Goal: Information Seeking & Learning: Learn about a topic

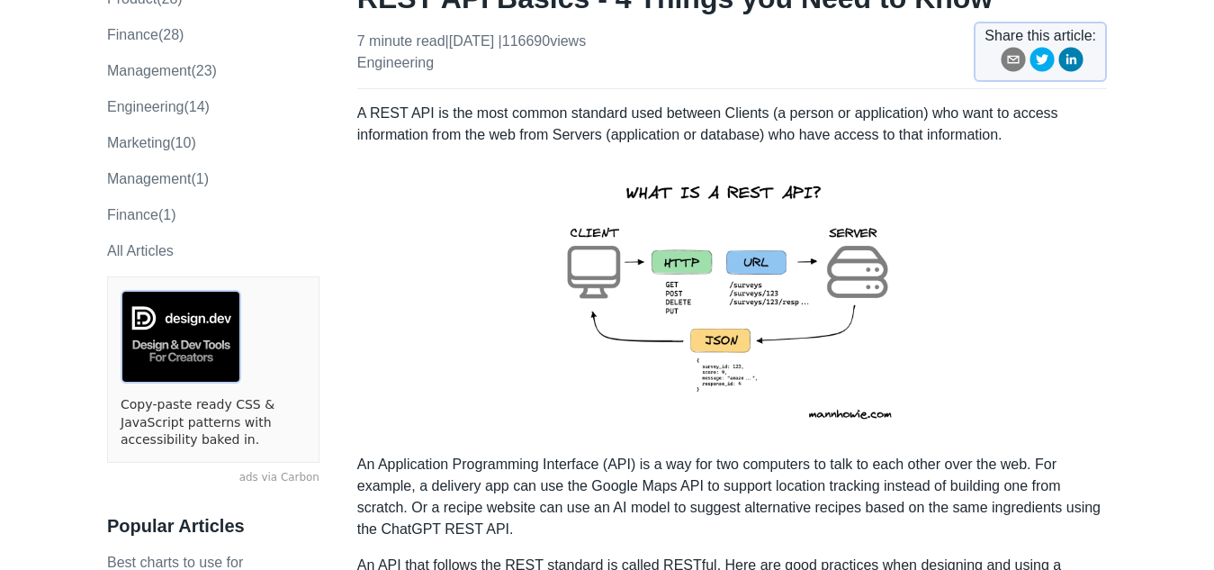
scroll to position [180, 0]
click at [737, 316] on img at bounding box center [732, 298] width 394 height 279
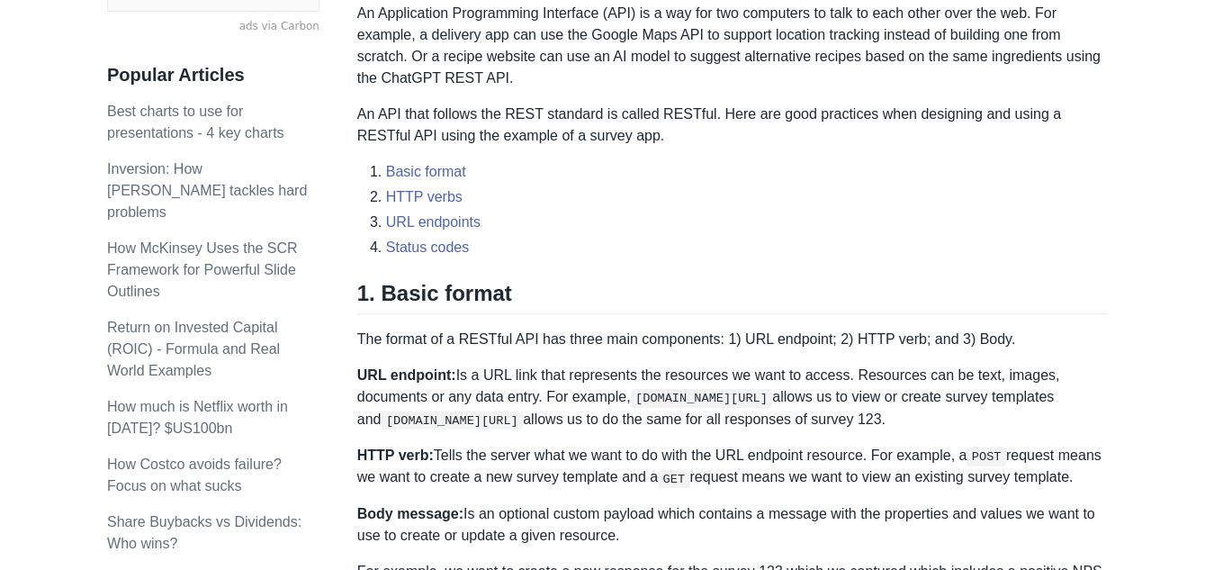
scroll to position [720, 0]
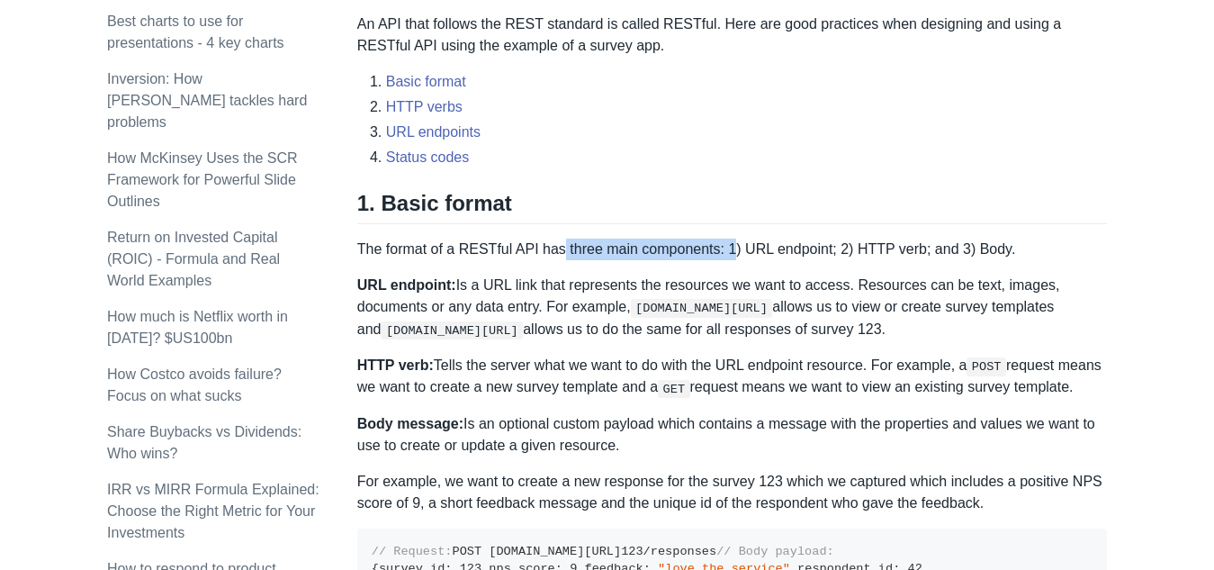
drag, startPoint x: 591, startPoint y: 251, endPoint x: 726, endPoint y: 252, distance: 135.0
click at [726, 252] on p "The format of a RESTful API has three main components: 1) URL endpoint; 2) HTTP…" at bounding box center [732, 250] width 750 height 22
click at [711, 280] on p "URL endpoint: Is a URL link that represents the resources we want to access. Re…" at bounding box center [732, 308] width 750 height 66
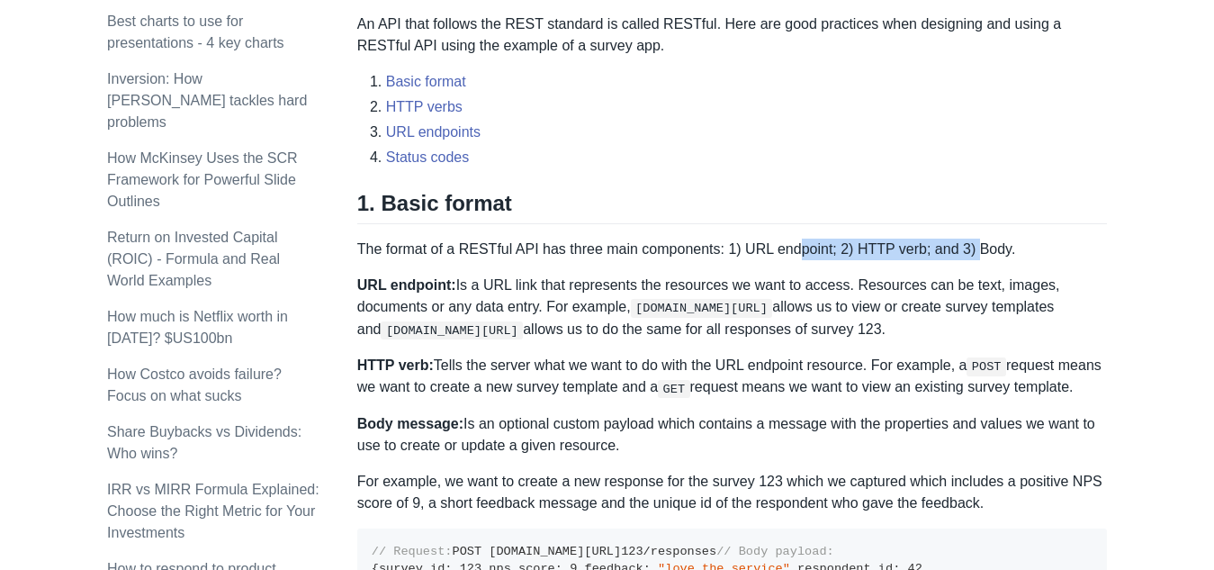
click at [964, 256] on p "The format of a RESTful API has three main components: 1) URL endpoint; 2) HTTP…" at bounding box center [732, 250] width 750 height 22
click at [996, 258] on p "The format of a RESTful API has three main components: 1) URL endpoint; 2) HTTP…" at bounding box center [732, 250] width 750 height 22
click at [987, 259] on p "The format of a RESTful API has three main components: 1) URL endpoint; 2) HTTP…" at bounding box center [732, 250] width 750 height 22
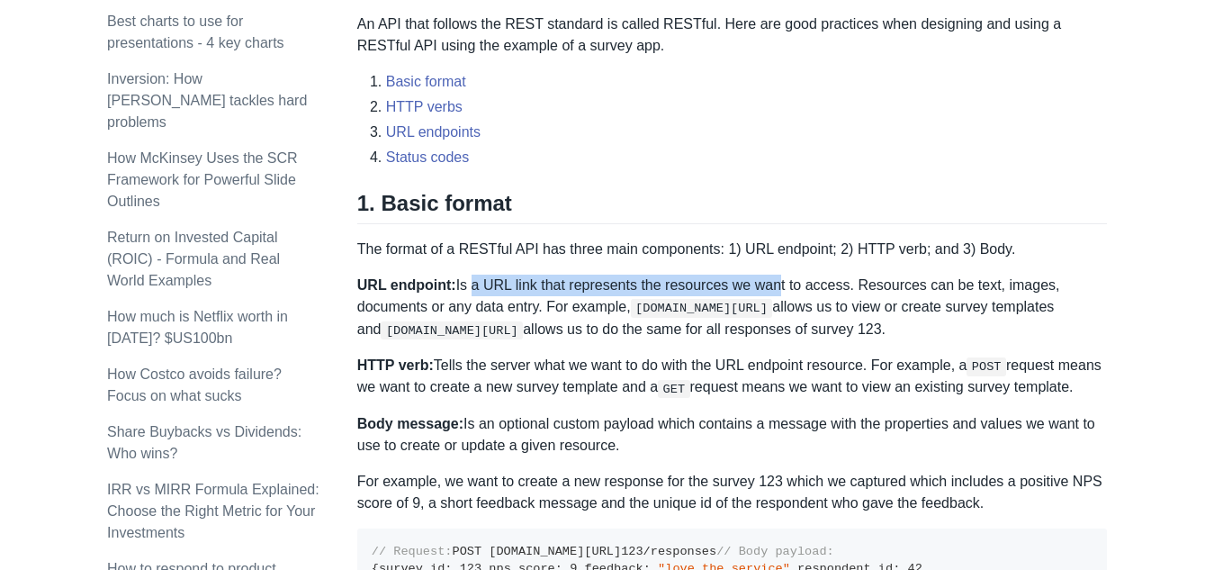
drag, startPoint x: 522, startPoint y: 284, endPoint x: 762, endPoint y: 268, distance: 239.9
click at [739, 280] on p "URL endpoint: Is a URL link that represents the resources we want to access. Re…" at bounding box center [732, 308] width 750 height 66
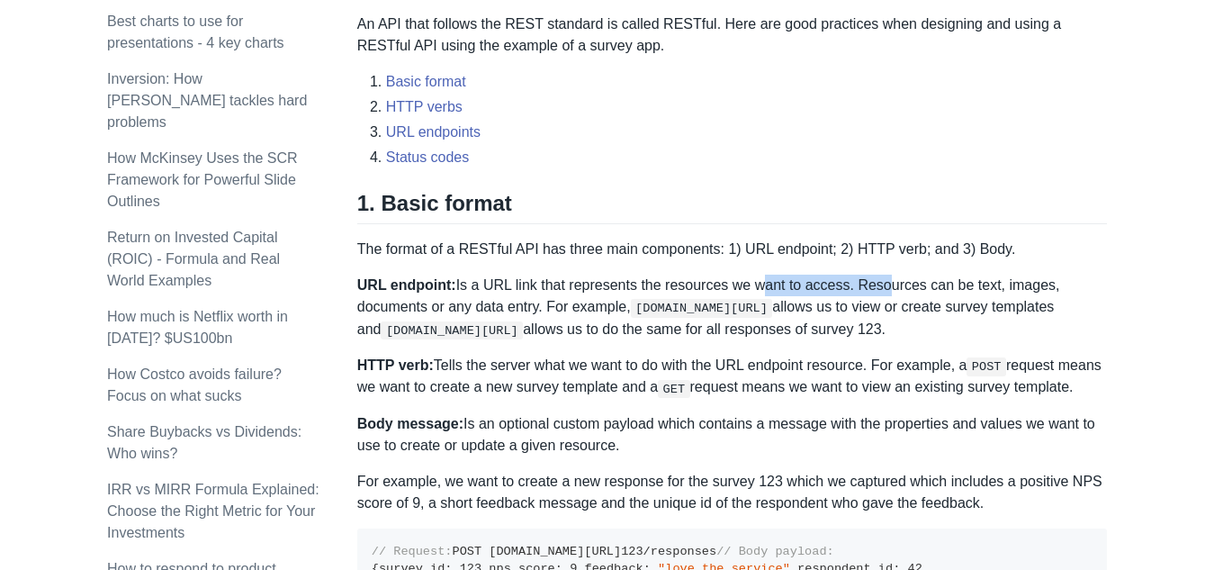
drag, startPoint x: 749, startPoint y: 281, endPoint x: 864, endPoint y: 278, distance: 115.3
click at [864, 278] on p "URL endpoint: Is a URL link that represents the resources we want to access. Re…" at bounding box center [732, 308] width 750 height 66
click at [860, 278] on p "URL endpoint: Is a URL link that represents the resources we want to access. Re…" at bounding box center [732, 308] width 750 height 66
drag, startPoint x: 893, startPoint y: 274, endPoint x: 969, endPoint y: 274, distance: 76.5
click at [969, 275] on p "URL endpoint: Is a URL link that represents the resources we want to access. Re…" at bounding box center [732, 308] width 750 height 66
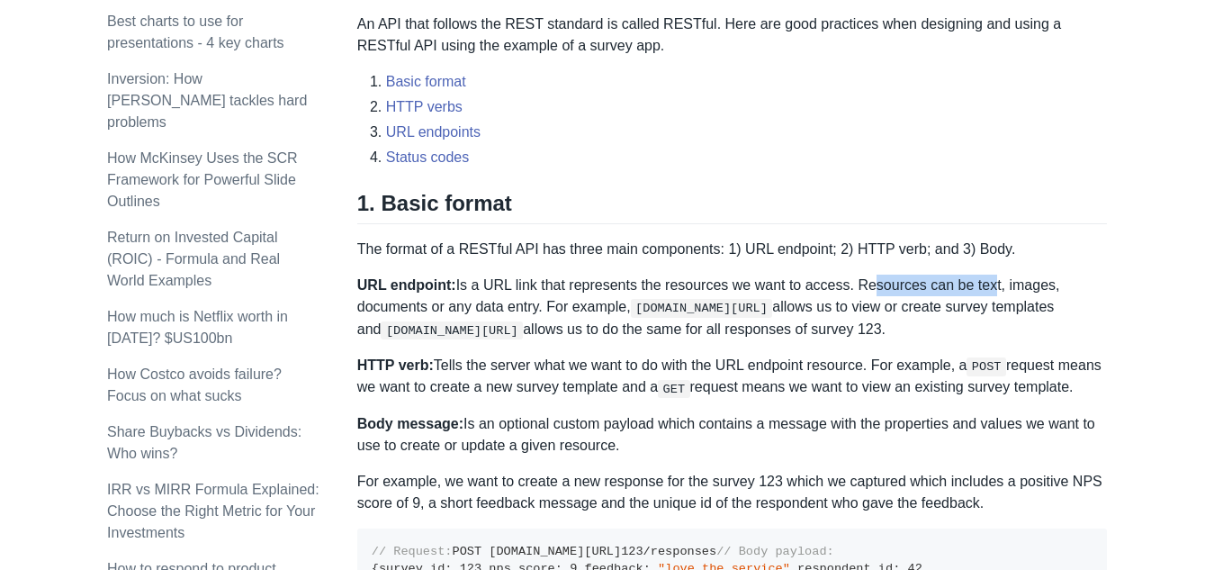
click at [969, 275] on p "URL endpoint: Is a URL link that represents the resources we want to access. Re…" at bounding box center [732, 308] width 750 height 66
drag, startPoint x: 437, startPoint y: 364, endPoint x: 541, endPoint y: 360, distance: 103.6
click at [541, 360] on p "HTTP verb: Tells the server what we want to do with the URL endpoint resource. …" at bounding box center [732, 377] width 750 height 44
click at [536, 374] on p "HTTP verb: Tells the server what we want to do with the URL endpoint resource. …" at bounding box center [732, 377] width 750 height 44
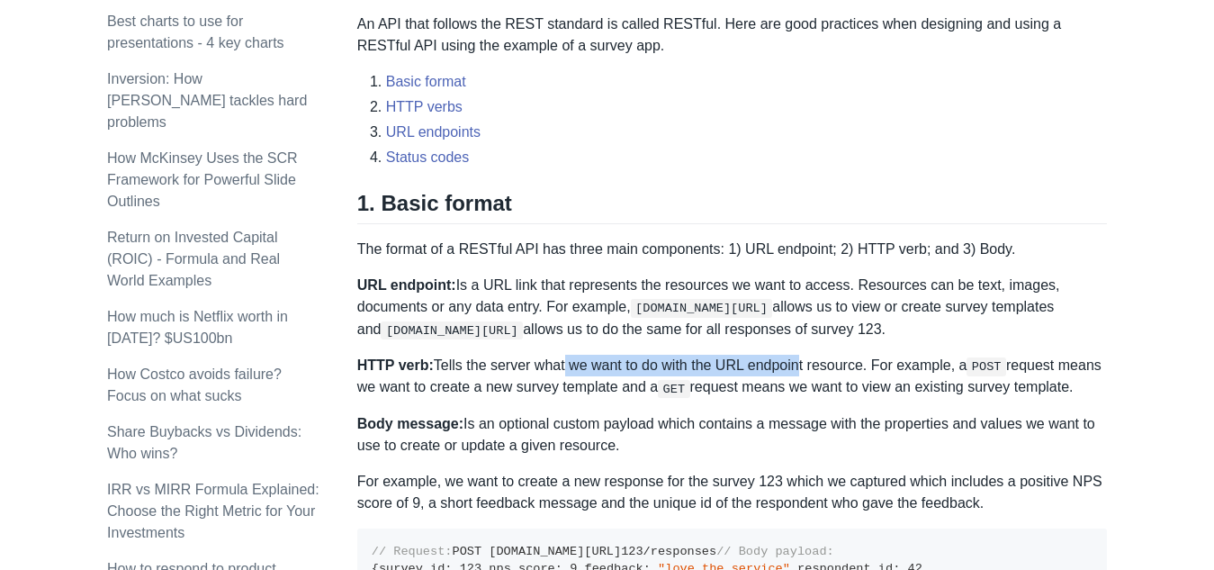
drag, startPoint x: 637, startPoint y: 362, endPoint x: 786, endPoint y: 364, distance: 148.5
click at [791, 364] on p "HTTP verb: Tells the server what we want to do with the URL endpoint resource. …" at bounding box center [732, 377] width 750 height 44
click at [681, 361] on p "HTTP verb: Tells the server what we want to do with the URL endpoint resource. …" at bounding box center [732, 377] width 750 height 44
click at [773, 358] on p "HTTP verb: Tells the server what we want to do with the URL endpoint resource. …" at bounding box center [732, 377] width 750 height 44
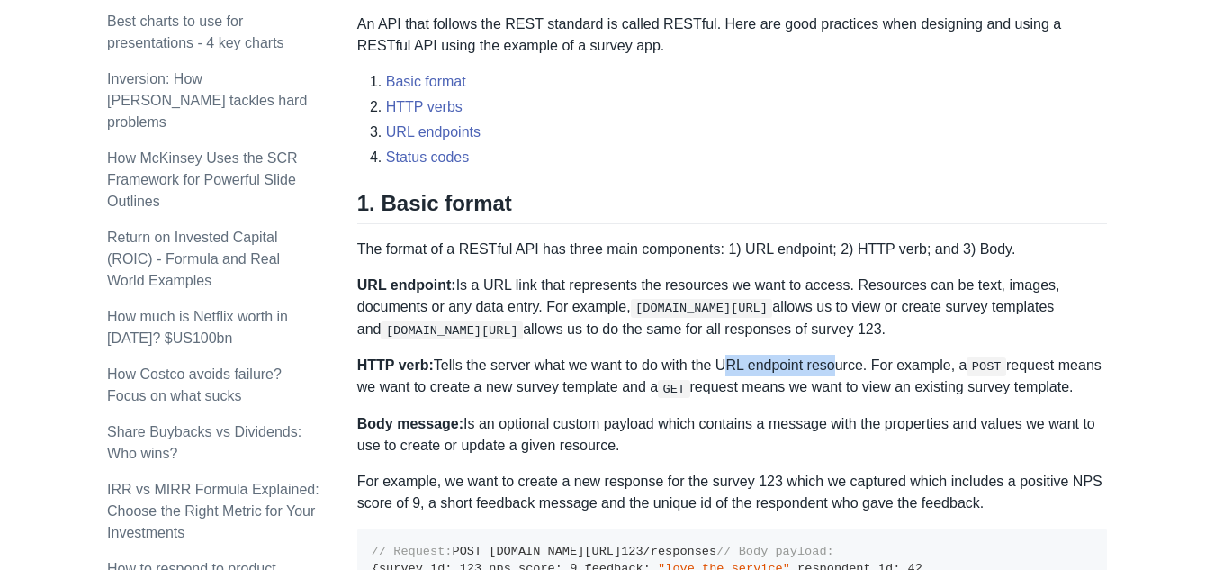
click at [849, 358] on p "HTTP verb: Tells the server what we want to do with the URL endpoint resource. …" at bounding box center [732, 377] width 750 height 44
click at [853, 358] on p "HTTP verb: Tells the server what we want to do with the URL endpoint resource. …" at bounding box center [732, 377] width 750 height 44
drag, startPoint x: 834, startPoint y: 359, endPoint x: 939, endPoint y: 364, distance: 105.4
click at [897, 364] on p "HTTP verb: Tells the server what we want to do with the URL endpoint resource. …" at bounding box center [732, 377] width 750 height 44
drag, startPoint x: 939, startPoint y: 364, endPoint x: 916, endPoint y: 363, distance: 22.5
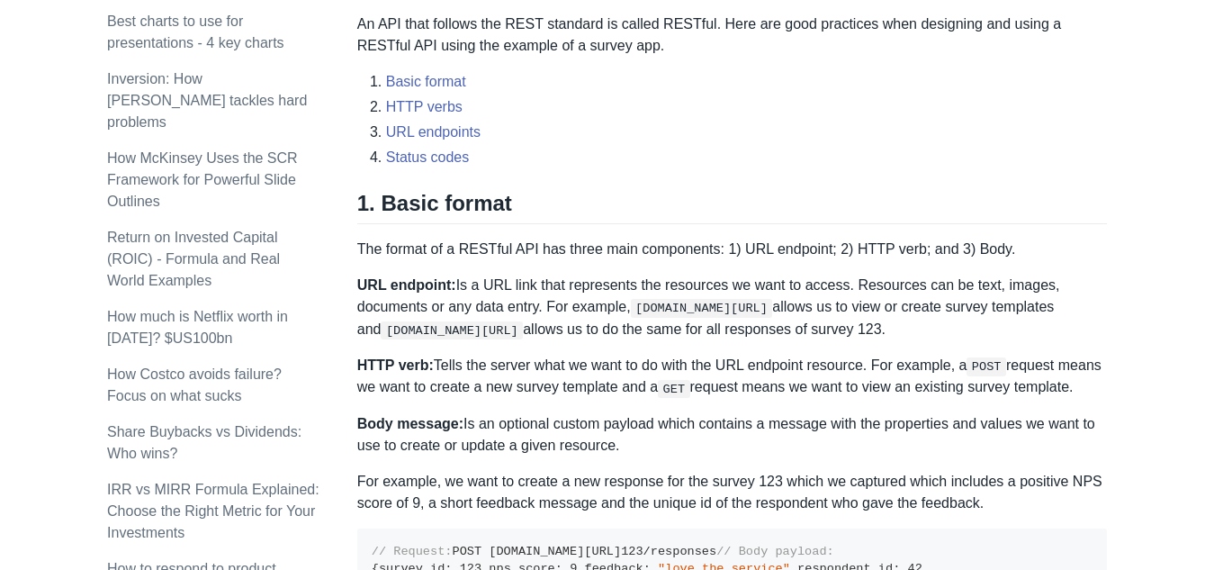
click at [940, 364] on p "HTTP verb: Tells the server what we want to do with the URL endpoint resource. …" at bounding box center [732, 377] width 750 height 44
drag, startPoint x: 901, startPoint y: 363, endPoint x: 1123, endPoint y: 374, distance: 222.6
drag, startPoint x: 978, startPoint y: 397, endPoint x: 932, endPoint y: 399, distance: 46.8
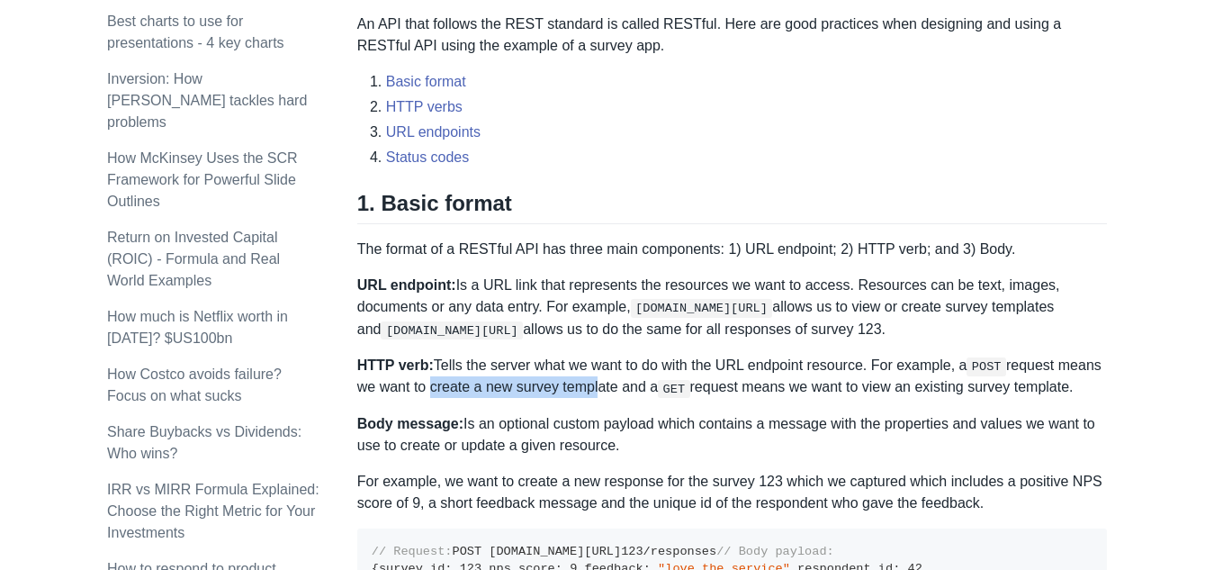
drag, startPoint x: 456, startPoint y: 389, endPoint x: 646, endPoint y: 385, distance: 190.0
click at [646, 386] on p "HTTP verb: Tells the server what we want to do with the URL endpoint resource. …" at bounding box center [732, 377] width 750 height 44
click at [640, 384] on p "HTTP verb: Tells the server what we want to do with the URL endpoint resource. …" at bounding box center [732, 377] width 750 height 44
click at [598, 383] on p "HTTP verb: Tells the server what we want to do with the URL endpoint resource. …" at bounding box center [732, 377] width 750 height 44
drag, startPoint x: 874, startPoint y: 377, endPoint x: 1066, endPoint y: 366, distance: 192.0
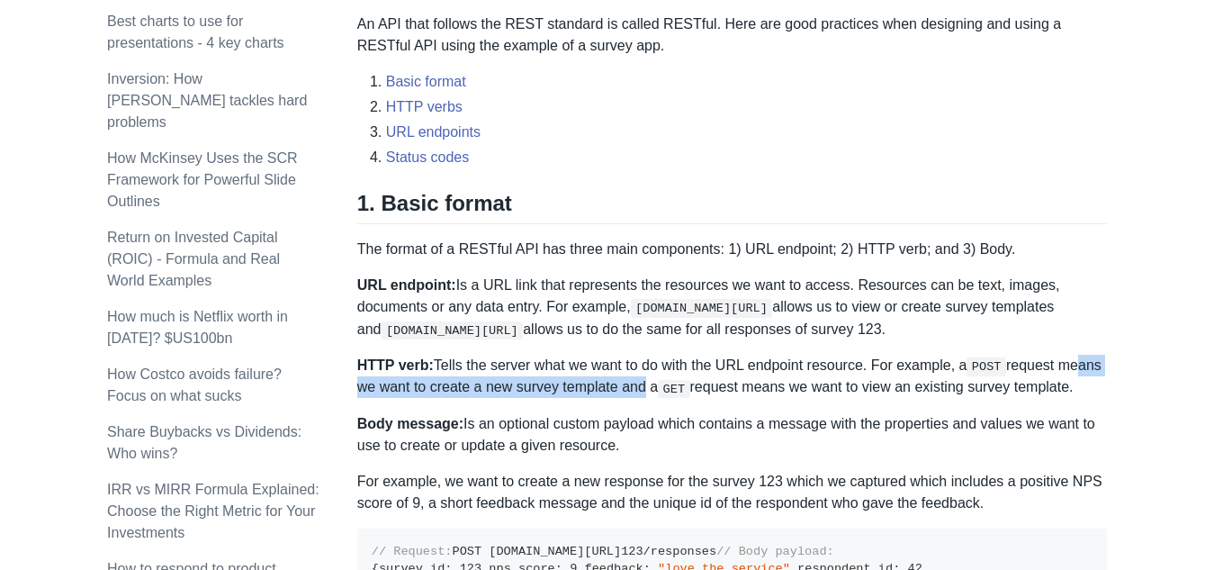
click at [1066, 366] on p "HTTP verb: Tells the server what we want to do with the URL endpoint resource. …" at bounding box center [732, 377] width 750 height 44
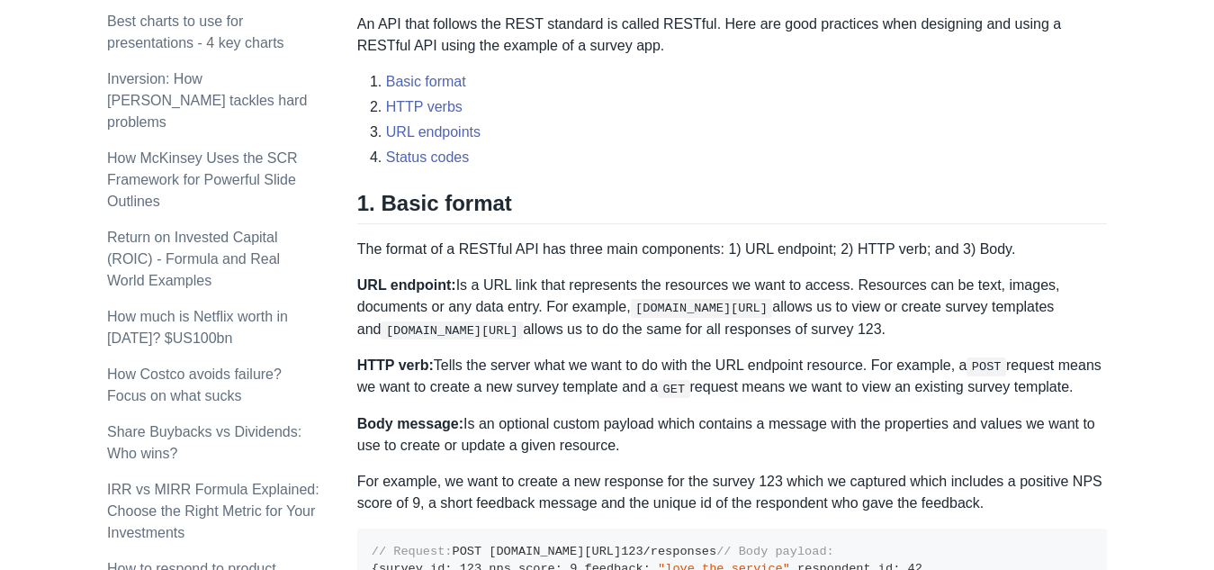
click at [878, 384] on p "HTTP verb: Tells the server what we want to do with the URL endpoint resource. …" at bounding box center [732, 377] width 750 height 44
drag, startPoint x: 841, startPoint y: 378, endPoint x: 1159, endPoint y: 383, distance: 317.8
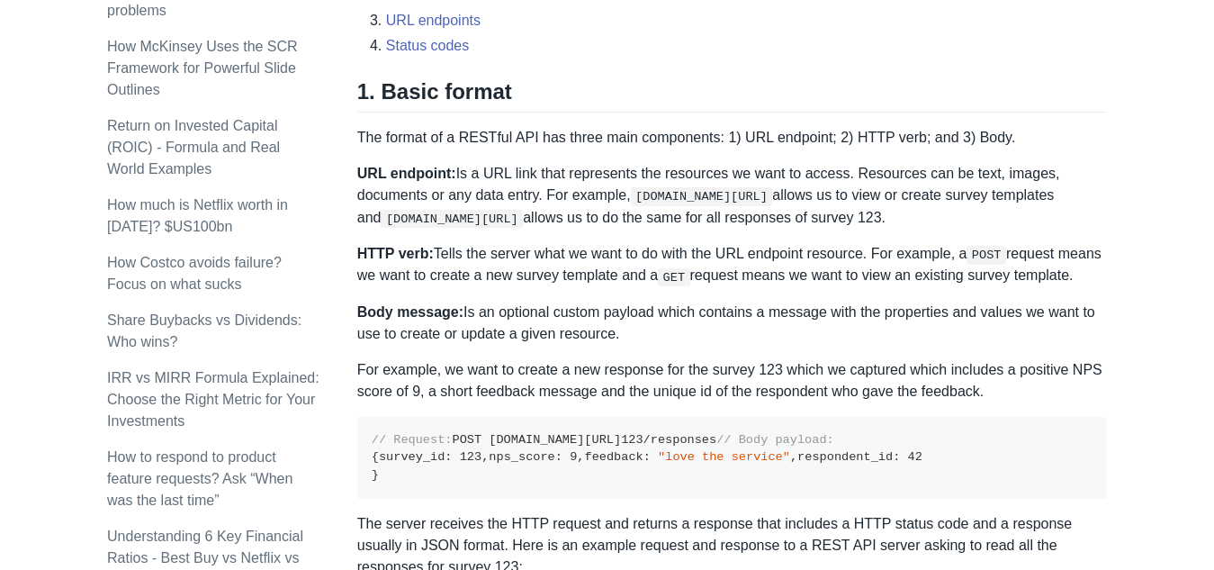
scroll to position [900, 0]
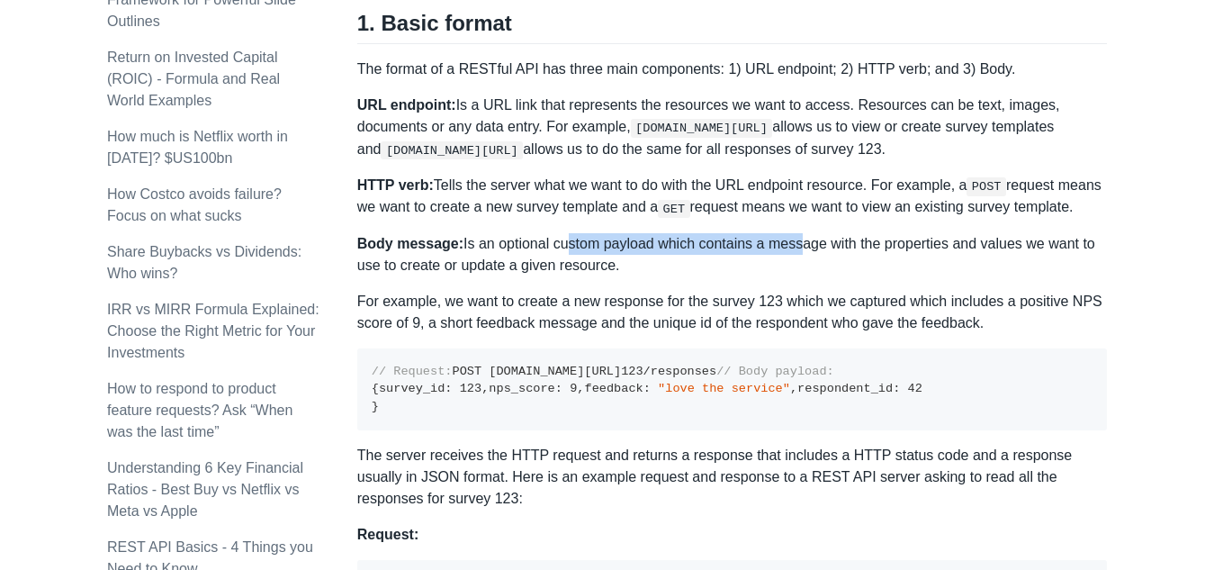
drag, startPoint x: 560, startPoint y: 239, endPoint x: 791, endPoint y: 234, distance: 231.4
click at [791, 234] on p "Body message: Is an optional custom payload which contains a message with the p…" at bounding box center [732, 254] width 750 height 43
drag, startPoint x: 739, startPoint y: 249, endPoint x: 835, endPoint y: 248, distance: 96.3
click at [835, 248] on p "Body message: Is an optional custom payload which contains a message with the p…" at bounding box center [732, 254] width 750 height 43
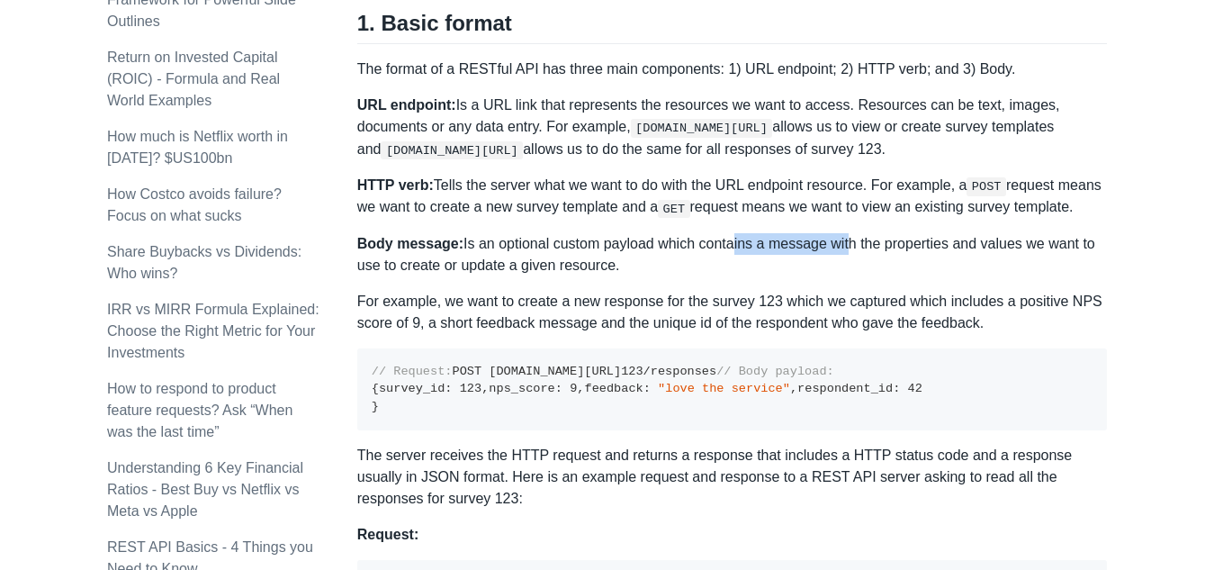
click at [835, 248] on p "Body message: Is an optional custom payload which contains a message with the p…" at bounding box center [732, 254] width 750 height 43
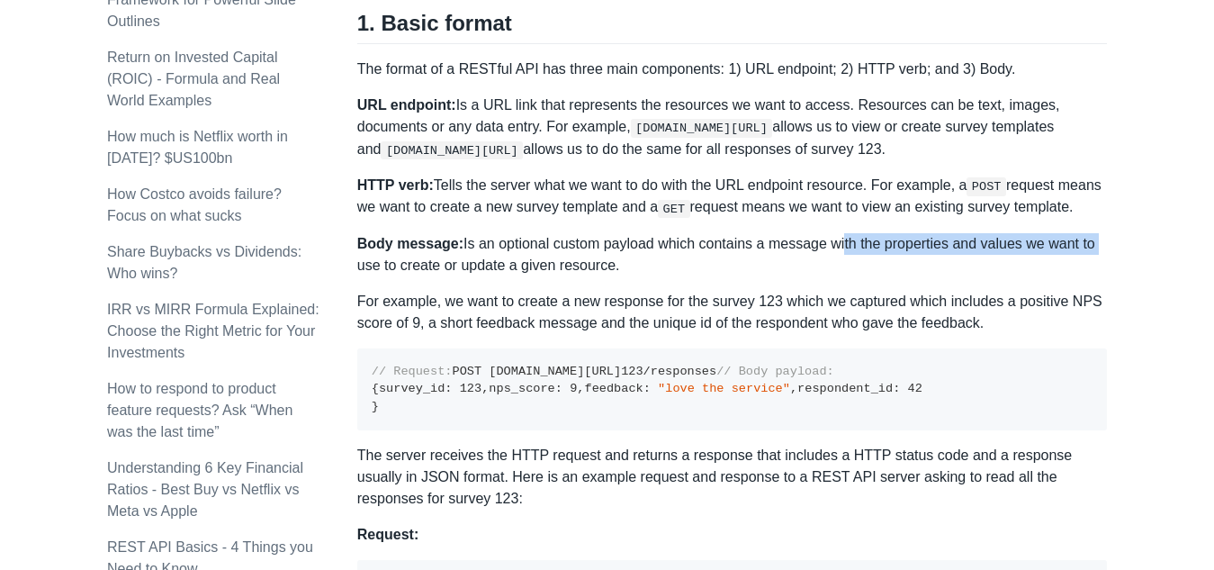
click at [708, 293] on p "For example, we want to create a new response for the survey 123 which we captu…" at bounding box center [732, 312] width 750 height 43
drag, startPoint x: 443, startPoint y: 265, endPoint x: 705, endPoint y: 264, distance: 261.9
click at [705, 264] on p "Body message: Is an optional custom payload which contains a message with the p…" at bounding box center [732, 254] width 750 height 43
click at [702, 264] on p "Body message: Is an optional custom payload which contains a message with the p…" at bounding box center [732, 254] width 750 height 43
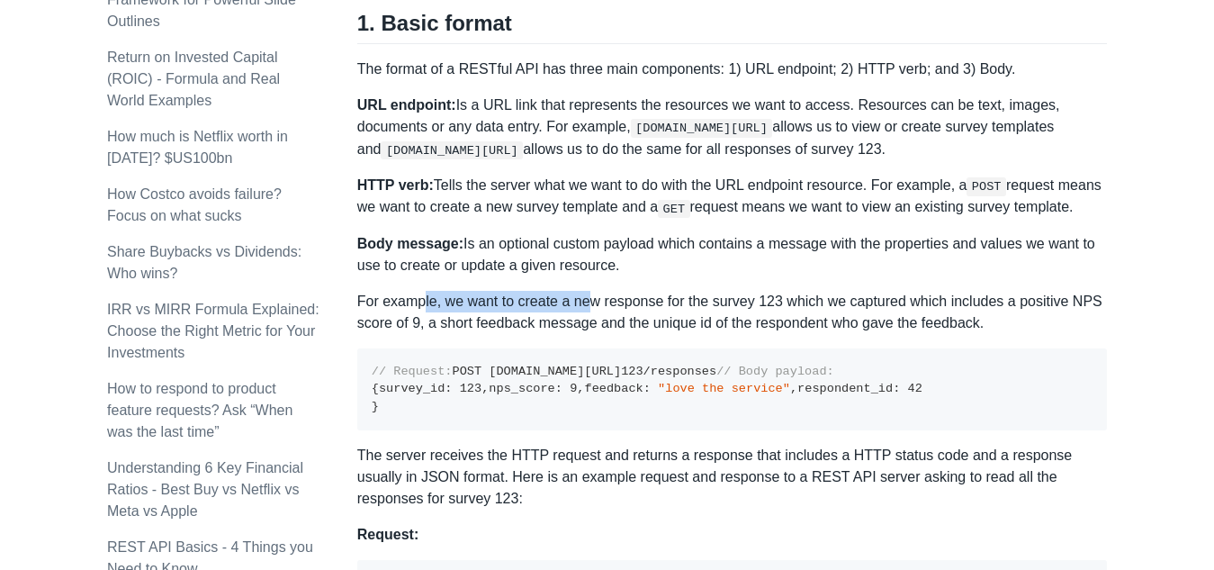
drag, startPoint x: 423, startPoint y: 295, endPoint x: 613, endPoint y: 293, distance: 190.0
click at [613, 293] on p "For example, we want to create a new response for the survey 123 which we captu…" at bounding box center [732, 312] width 750 height 43
click at [611, 293] on p "For example, we want to create a new response for the survey 123 which we captu…" at bounding box center [732, 312] width 750 height 43
drag, startPoint x: 586, startPoint y: 295, endPoint x: 729, endPoint y: 299, distance: 143.2
click at [729, 299] on p "For example, we want to create a new response for the survey 123 which we captu…" at bounding box center [732, 312] width 750 height 43
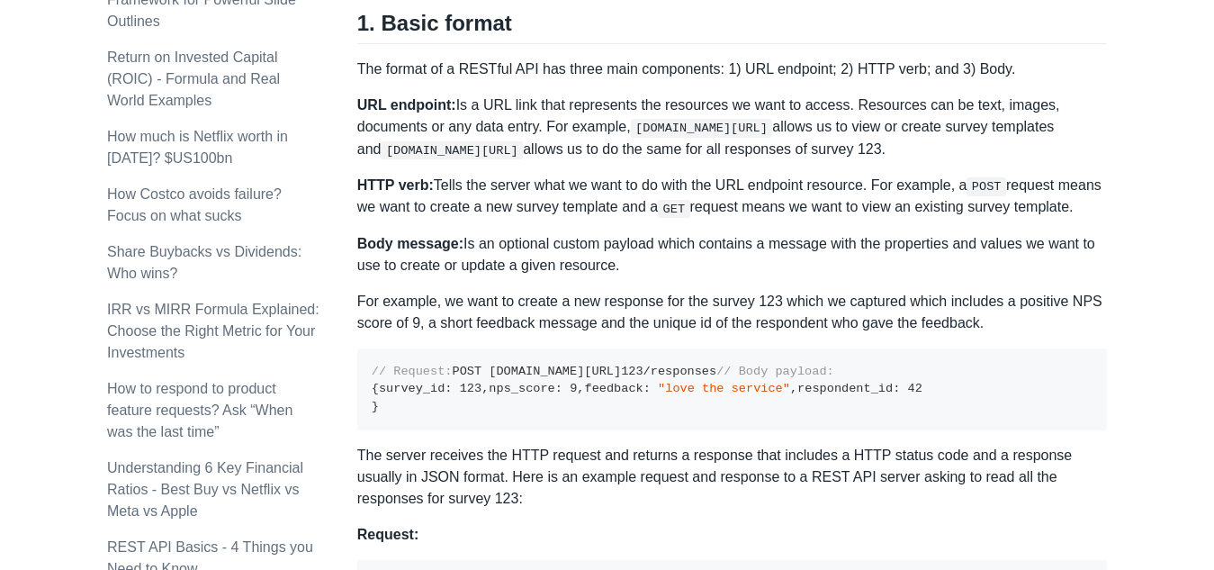
click at [808, 299] on p "For example, we want to create a new response for the survey 123 which we captu…" at bounding box center [732, 312] width 750 height 43
click at [743, 302] on p "For example, we want to create a new response for the survey 123 which we captu…" at bounding box center [732, 312] width 750 height 43
click at [766, 306] on p "For example, we want to create a new response for the survey 123 which we captu…" at bounding box center [732, 312] width 750 height 43
drag, startPoint x: 737, startPoint y: 284, endPoint x: 829, endPoint y: 286, distance: 91.8
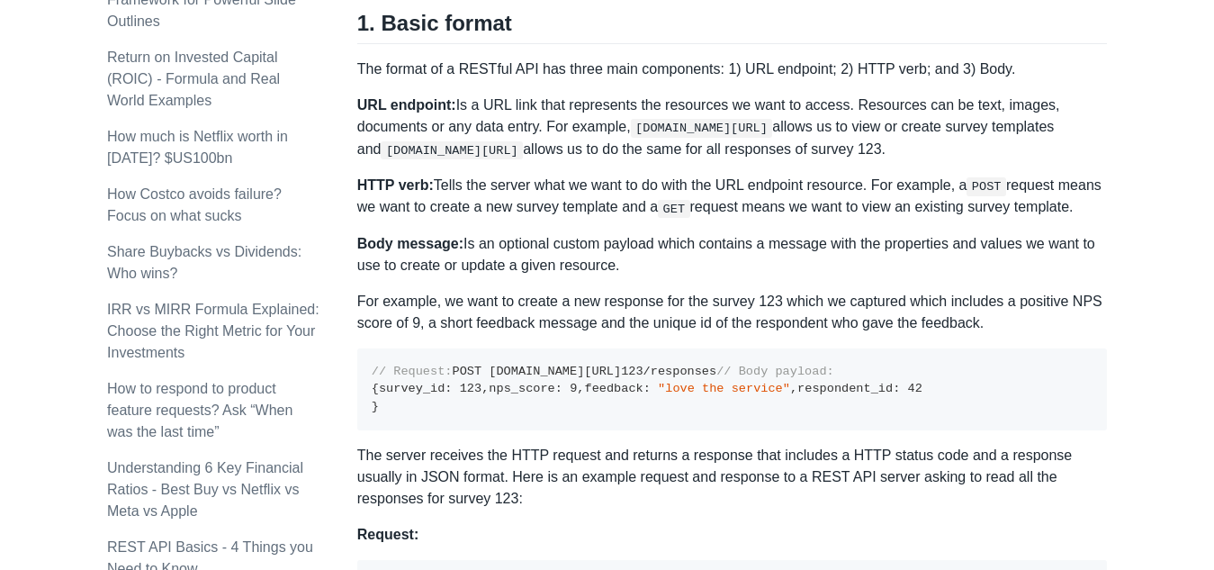
drag, startPoint x: 872, startPoint y: 303, endPoint x: 973, endPoint y: 304, distance: 100.8
click at [888, 304] on p "For example, we want to create a new response for the survey 123 which we captu…" at bounding box center [732, 312] width 750 height 43
click at [973, 304] on p "For example, we want to create a new response for the survey 123 which we captu…" at bounding box center [732, 312] width 750 height 43
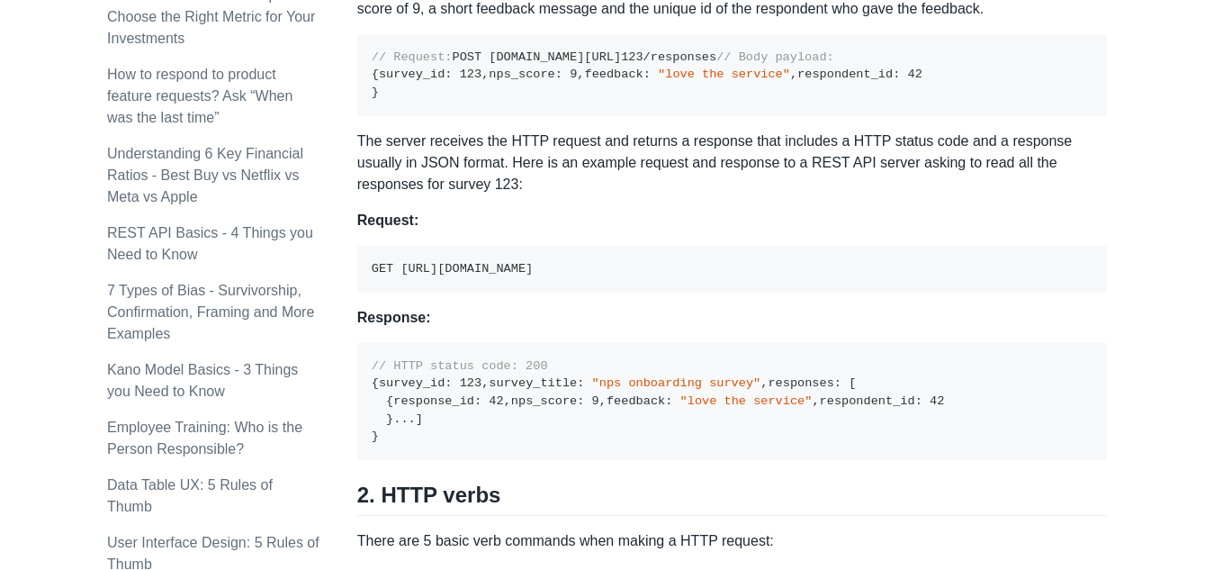
scroll to position [1170, 0]
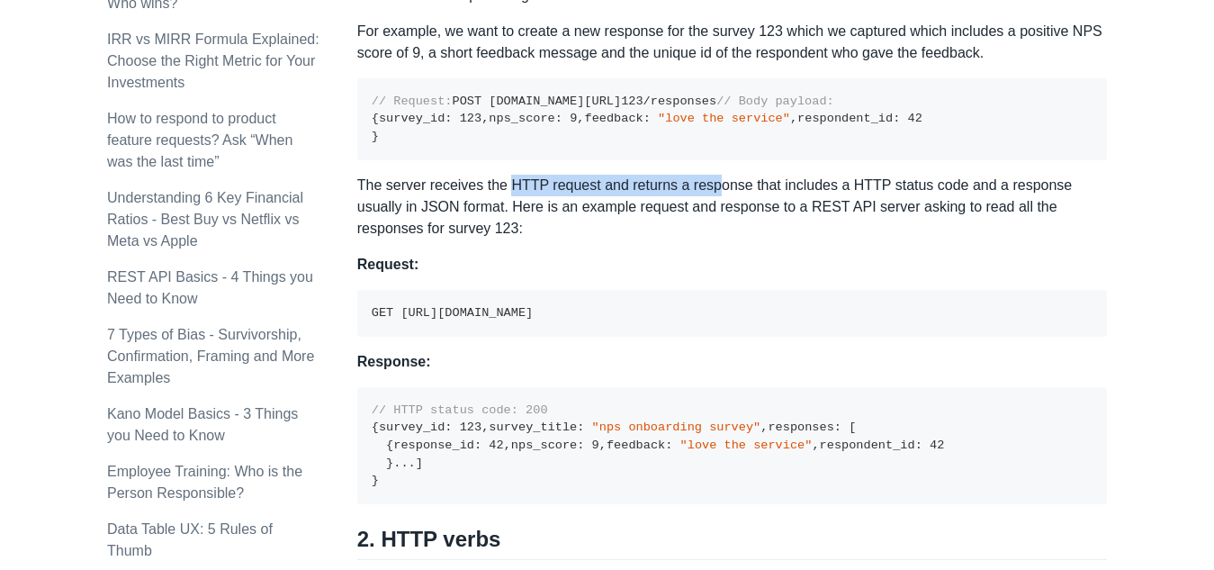
drag, startPoint x: 504, startPoint y: 294, endPoint x: 711, endPoint y: 293, distance: 207.0
click at [677, 239] on p "The server receives the HTTP request and returns a response that includes a HTT…" at bounding box center [732, 207] width 750 height 65
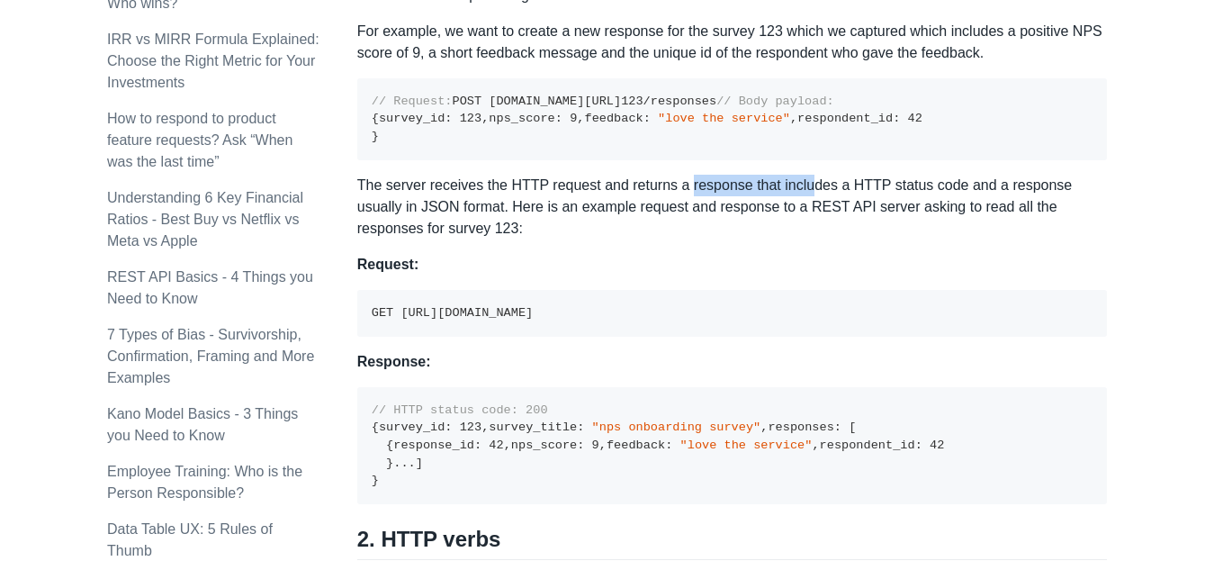
drag, startPoint x: 804, startPoint y: 293, endPoint x: 868, endPoint y: 295, distance: 64.0
click at [844, 239] on p "The server receives the HTTP request and returns a response that includes a HTT…" at bounding box center [732, 207] width 750 height 65
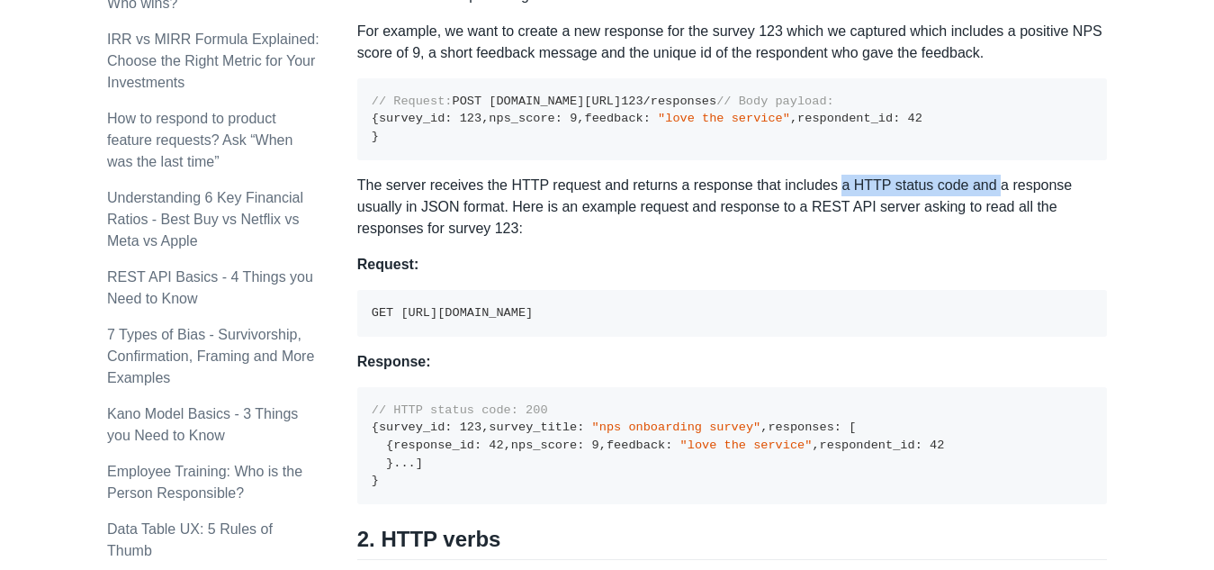
drag, startPoint x: 830, startPoint y: 288, endPoint x: 1079, endPoint y: 307, distance: 250.1
click at [1068, 239] on p "The server receives the HTTP request and returns a response that includes a HTT…" at bounding box center [732, 207] width 750 height 65
drag, startPoint x: 926, startPoint y: 300, endPoint x: 1172, endPoint y: 316, distance: 246.3
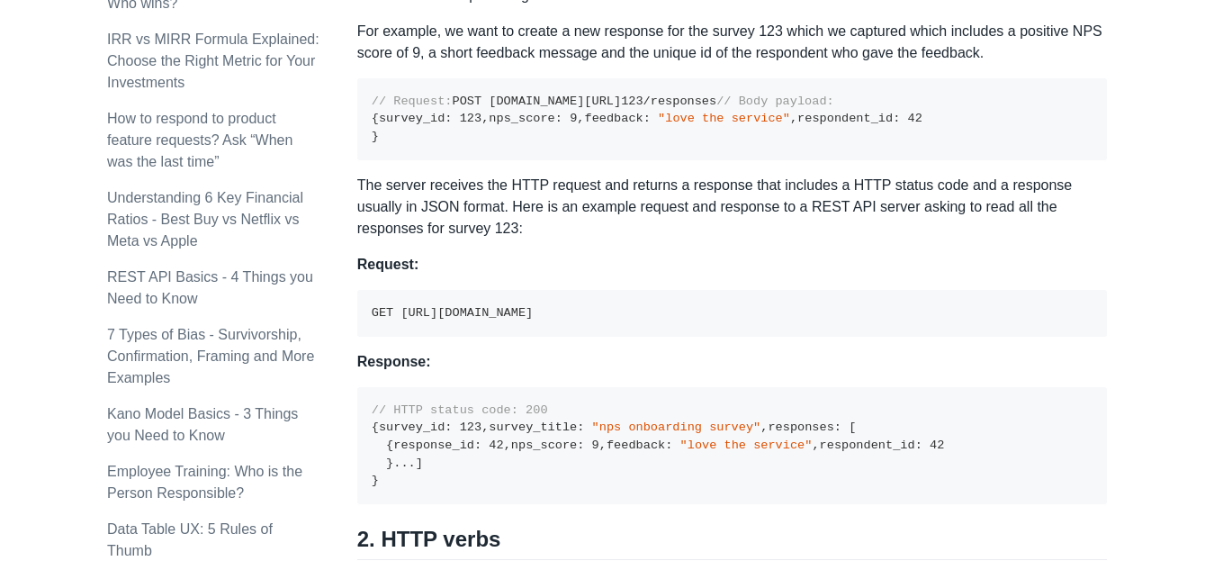
click at [915, 239] on p "The server receives the HTTP request and returns a response that includes a HTT…" at bounding box center [732, 207] width 750 height 65
drag, startPoint x: 509, startPoint y: 329, endPoint x: 599, endPoint y: 327, distance: 90.1
click at [600, 239] on p "The server receives the HTTP request and returns a response that includes a HTT…" at bounding box center [732, 207] width 750 height 65
drag, startPoint x: 591, startPoint y: 329, endPoint x: 516, endPoint y: 320, distance: 76.1
click at [593, 239] on p "The server receives the HTTP request and returns a response that includes a HTT…" at bounding box center [732, 207] width 750 height 65
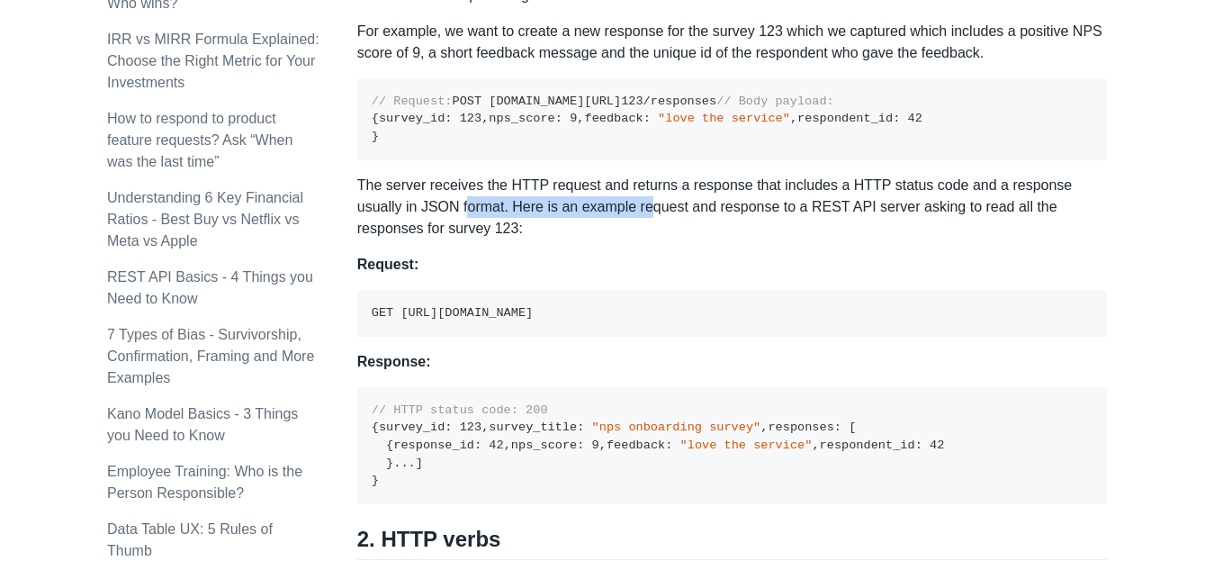
click at [467, 239] on p "The server receives the HTTP request and returns a response that includes a HTT…" at bounding box center [732, 207] width 750 height 65
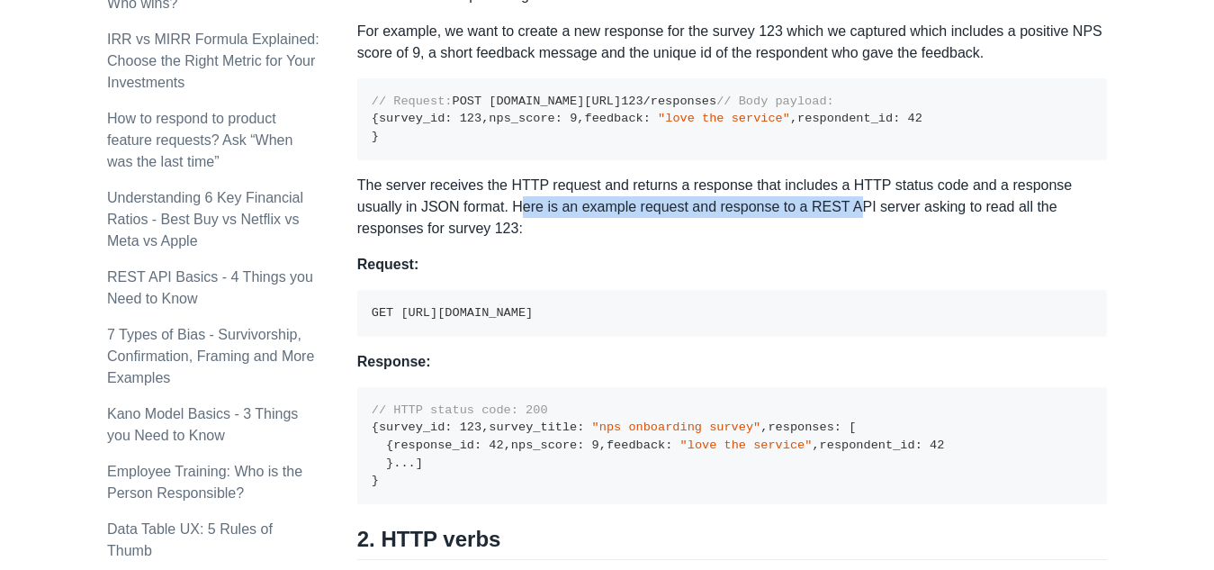
drag, startPoint x: 826, startPoint y: 338, endPoint x: 840, endPoint y: 338, distance: 13.5
click at [837, 239] on p "The server receives the HTTP request and returns a response that includes a HTT…" at bounding box center [732, 207] width 750 height 65
click at [840, 239] on p "The server receives the HTTP request and returns a response that includes a HTT…" at bounding box center [732, 207] width 750 height 65
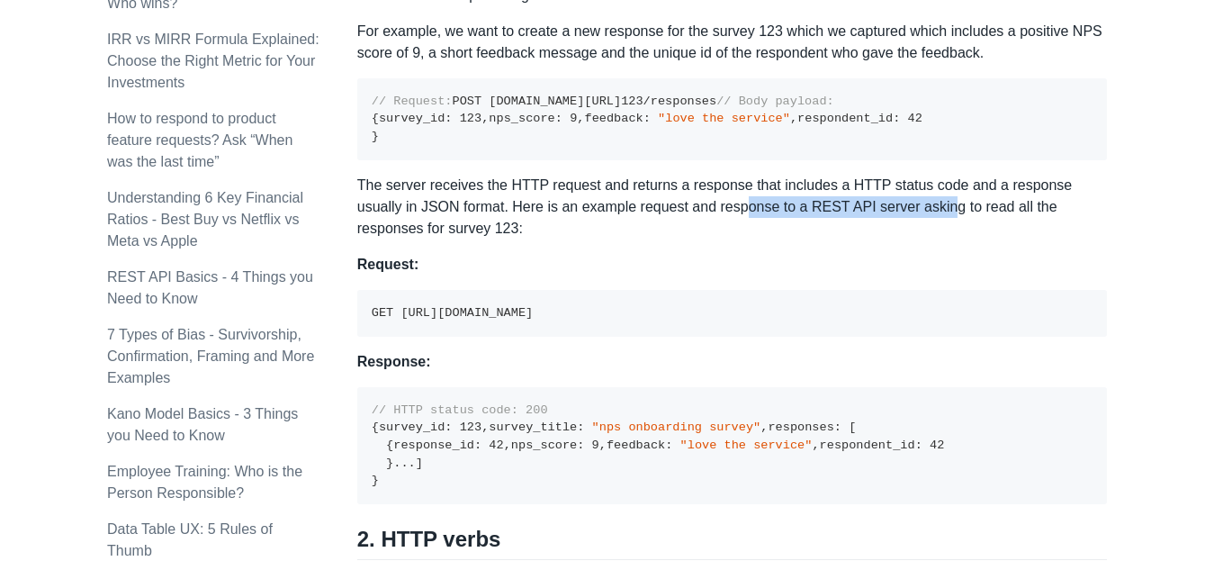
drag, startPoint x: 781, startPoint y: 333, endPoint x: 933, endPoint y: 338, distance: 152.2
click at [917, 239] on p "The server receives the HTTP request and returns a response that includes a HTT…" at bounding box center [732, 207] width 750 height 65
click at [933, 239] on p "The server receives the HTTP request and returns a response that includes a HTT…" at bounding box center [732, 207] width 750 height 65
click at [919, 239] on p "The server receives the HTTP request and returns a response that includes a HTT…" at bounding box center [732, 207] width 750 height 65
click at [990, 239] on p "The server receives the HTTP request and returns a response that includes a HTT…" at bounding box center [732, 207] width 750 height 65
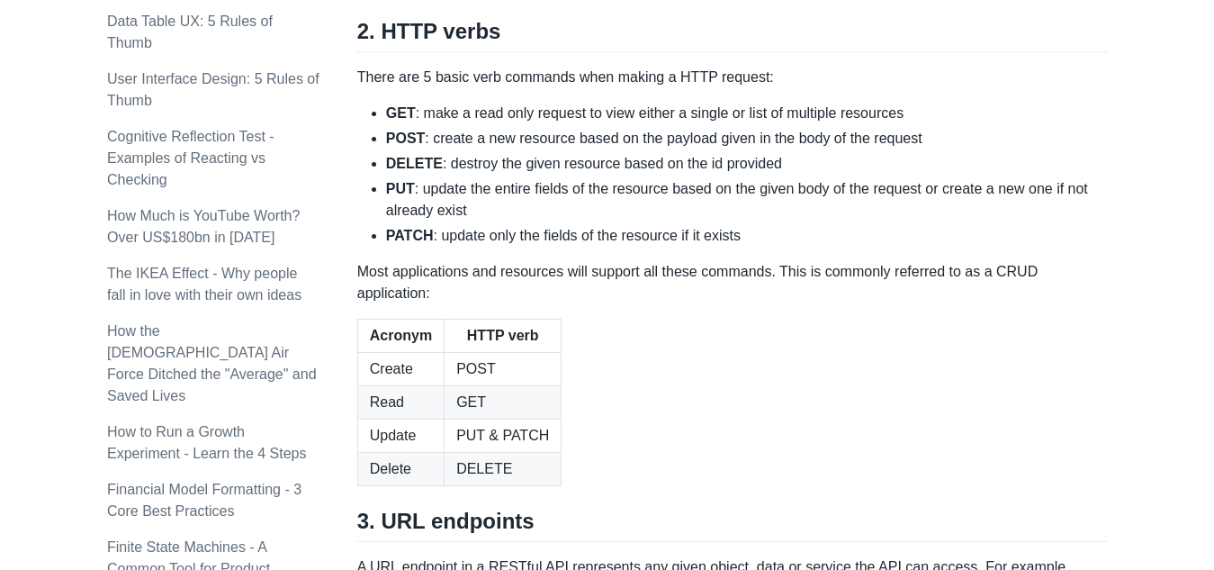
scroll to position [1710, 0]
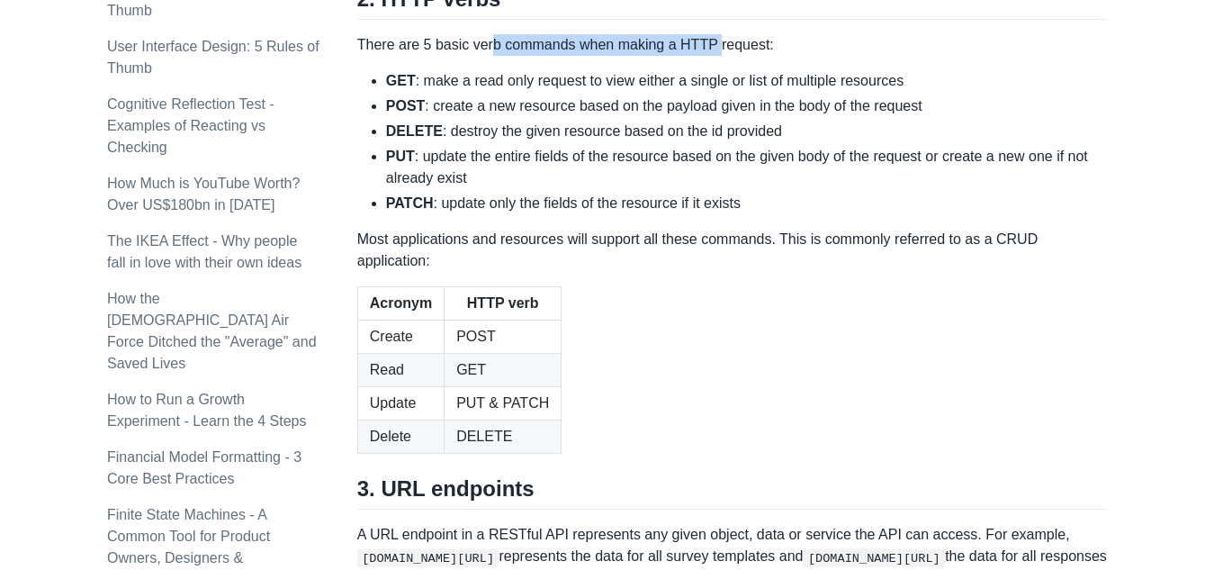
drag, startPoint x: 496, startPoint y: 337, endPoint x: 710, endPoint y: 335, distance: 214.2
click at [710, 56] on p "There are 5 basic verb commands when making a HTTP request:" at bounding box center [732, 45] width 750 height 22
click at [687, 349] on div "A REST API is the most common standard used between Clients (a person or applic…" at bounding box center [732, 92] width 750 height 3043
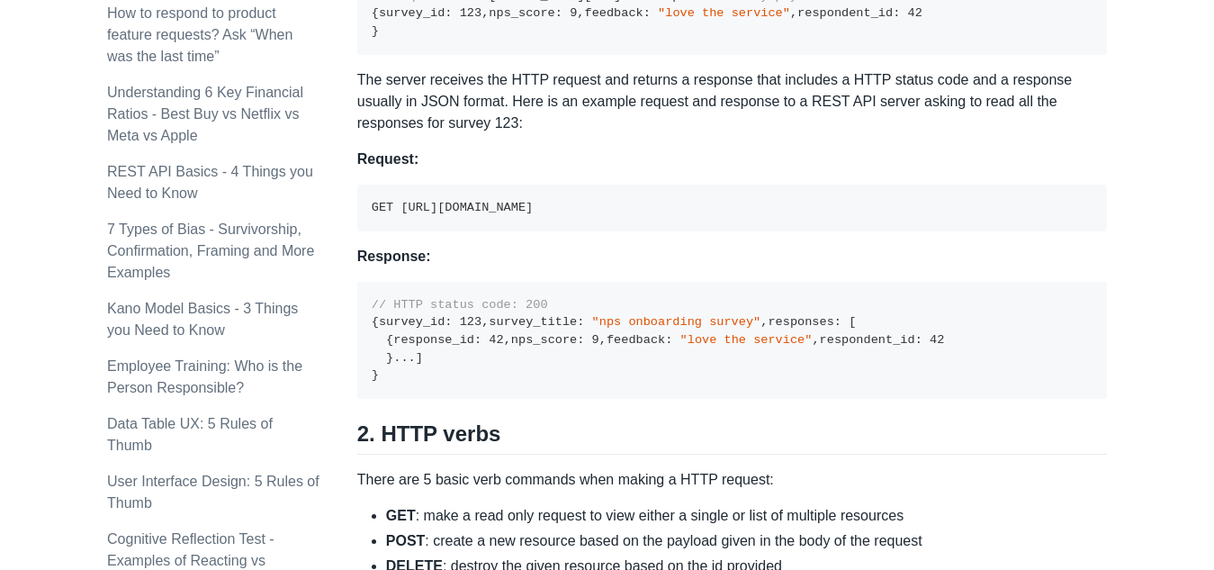
scroll to position [900, 0]
